Goal: Task Accomplishment & Management: Use online tool/utility

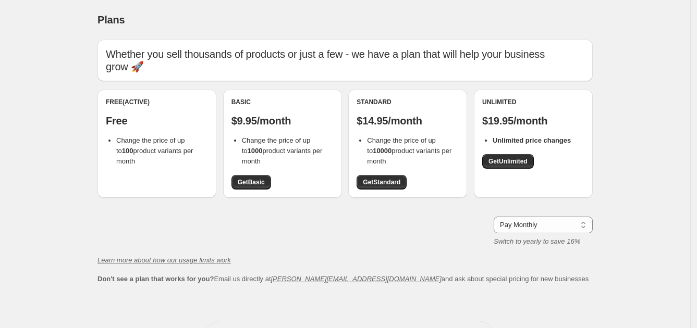
click at [143, 166] on div "Free (Active) Free Change the price of up to 100 product variants per month" at bounding box center [156, 144] width 119 height 108
